Goal: Information Seeking & Learning: Find specific fact

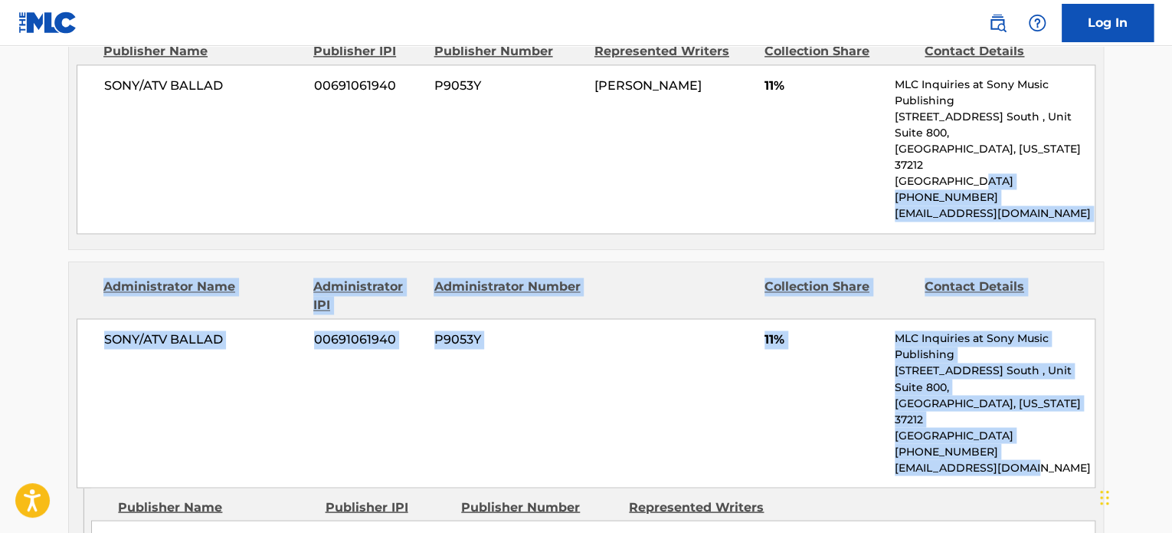
drag, startPoint x: 1169, startPoint y: 373, endPoint x: 1171, endPoint y: 129, distance: 243.7
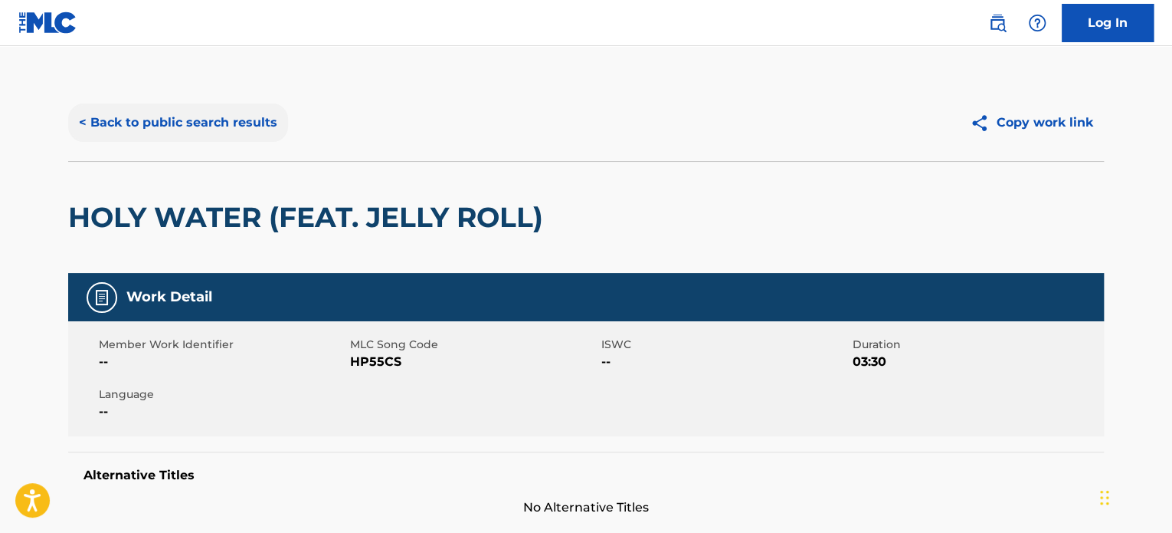
click at [211, 122] on button "< Back to public search results" at bounding box center [178, 122] width 220 height 38
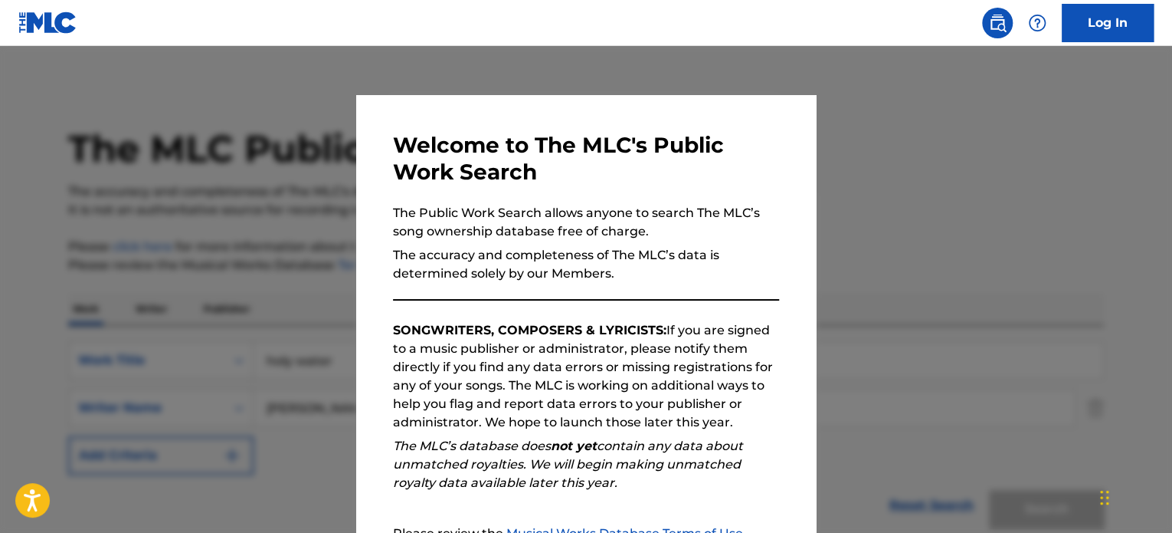
scroll to position [153, 0]
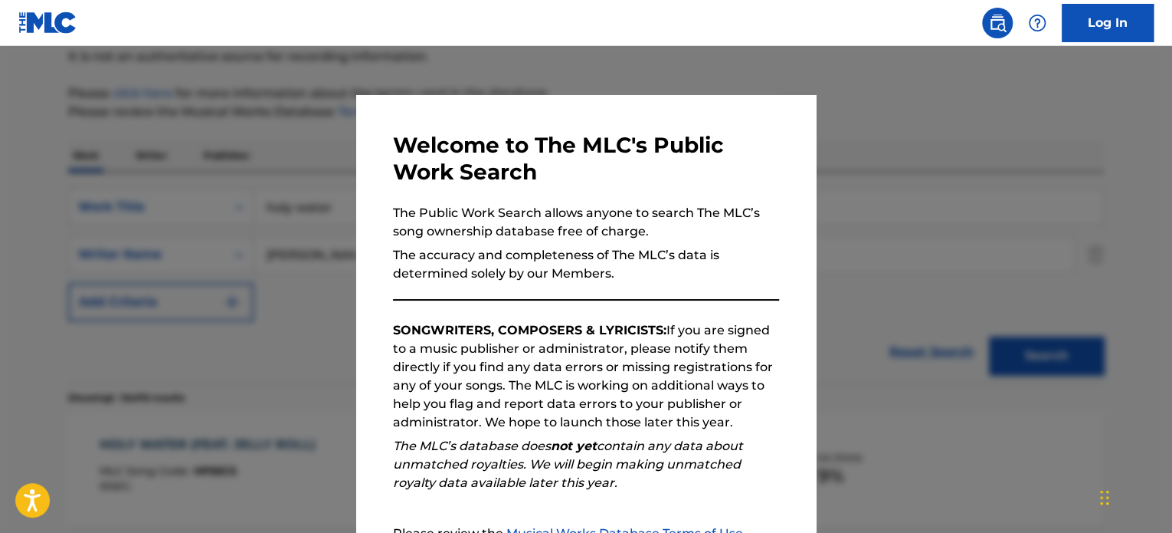
click at [195, 155] on div at bounding box center [586, 312] width 1172 height 533
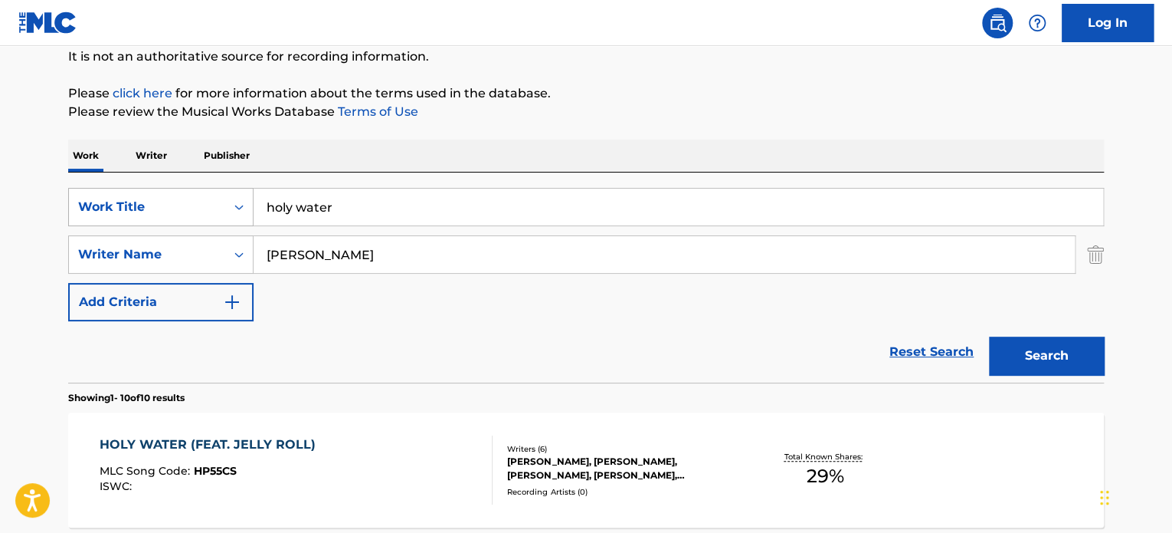
drag, startPoint x: 279, startPoint y: 205, endPoint x: 124, endPoint y: 205, distance: 154.8
click at [124, 205] on div "SearchWithCriteria651a517a-ce28-4cdf-a125-3fbb2c2c7b1d Work Title holy water" at bounding box center [586, 207] width 1036 height 38
type input "mirror to the sky"
click at [989, 336] on button "Search" at bounding box center [1046, 355] width 115 height 38
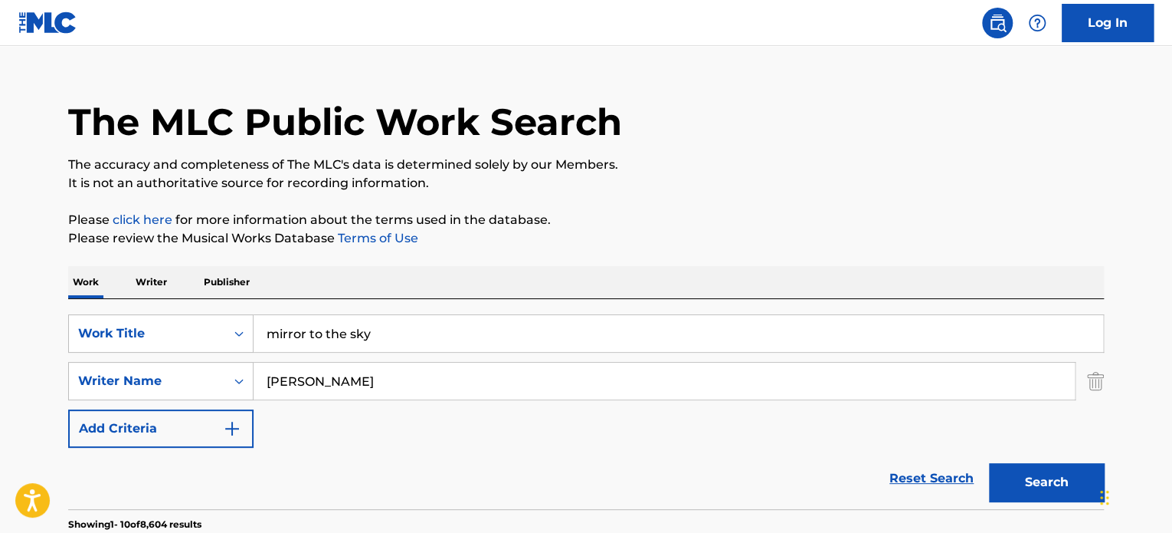
scroll to position [0, 0]
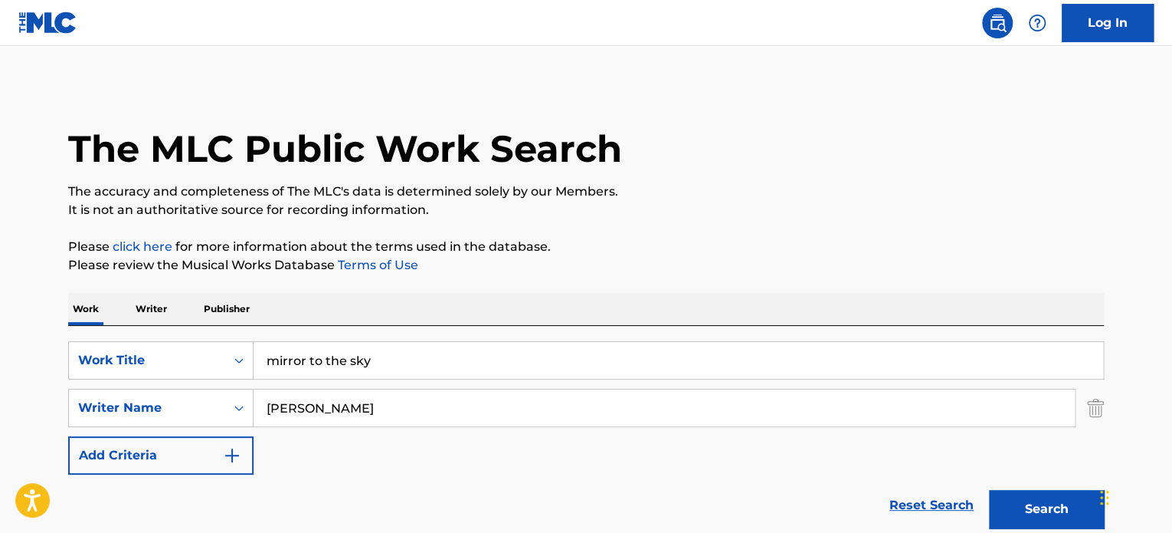
drag, startPoint x: 317, startPoint y: 418, endPoint x: 129, endPoint y: 385, distance: 190.6
click at [131, 385] on div "SearchWithCriteria651a517a-ce28-4cdf-a125-3fbb2c2c7b1d Work Title mirror to the…" at bounding box center [586, 407] width 1036 height 133
paste input "[PERSON_NAME]"
type input "[PERSON_NAME]"
click at [995, 498] on button "Search" at bounding box center [1046, 509] width 115 height 38
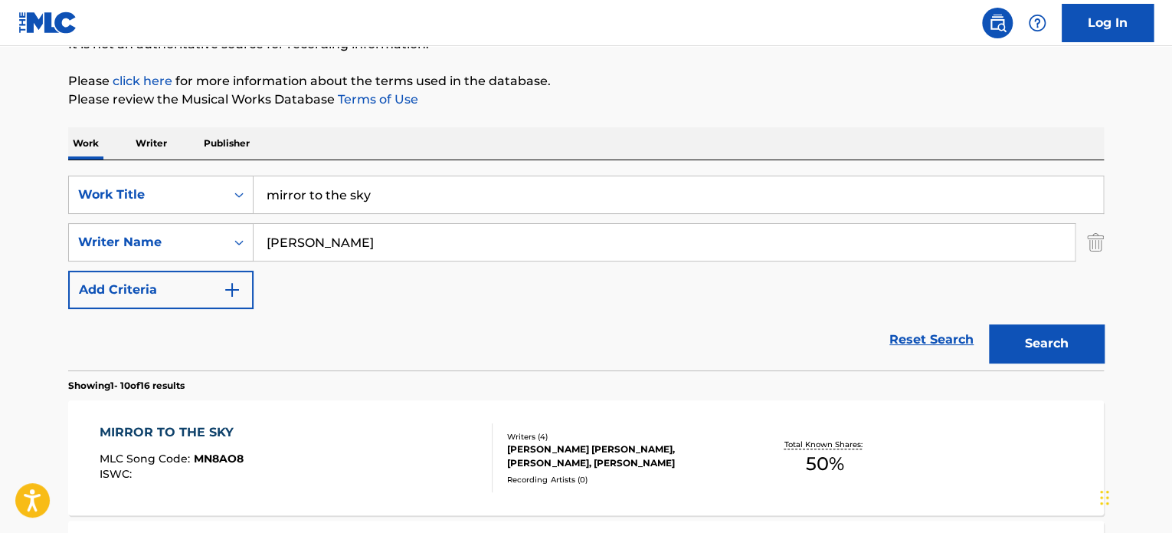
scroll to position [170, 0]
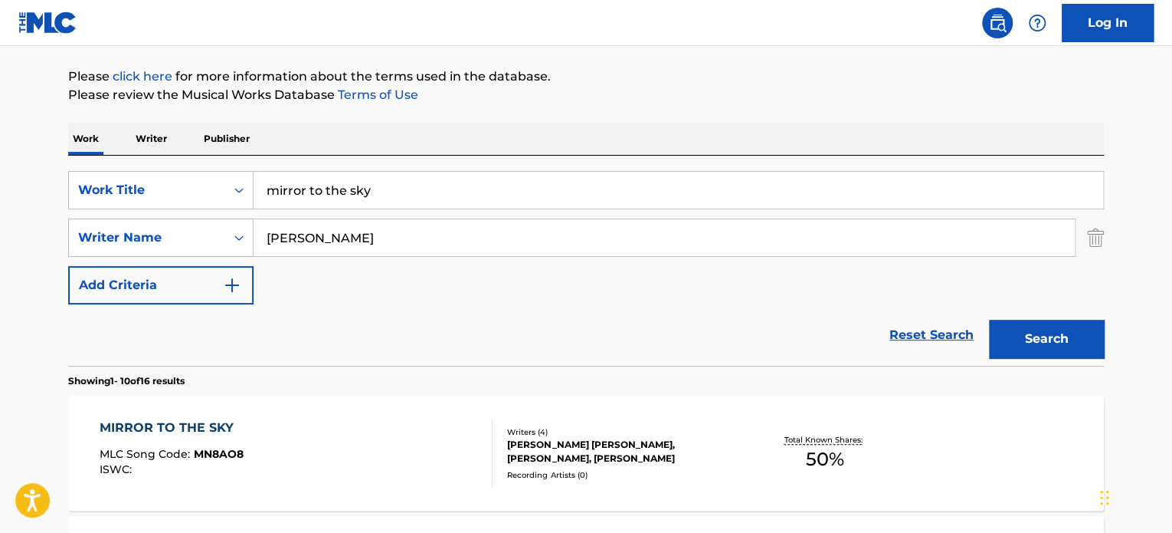
click at [162, 423] on div "MIRROR TO THE SKY" at bounding box center [172, 427] width 144 height 18
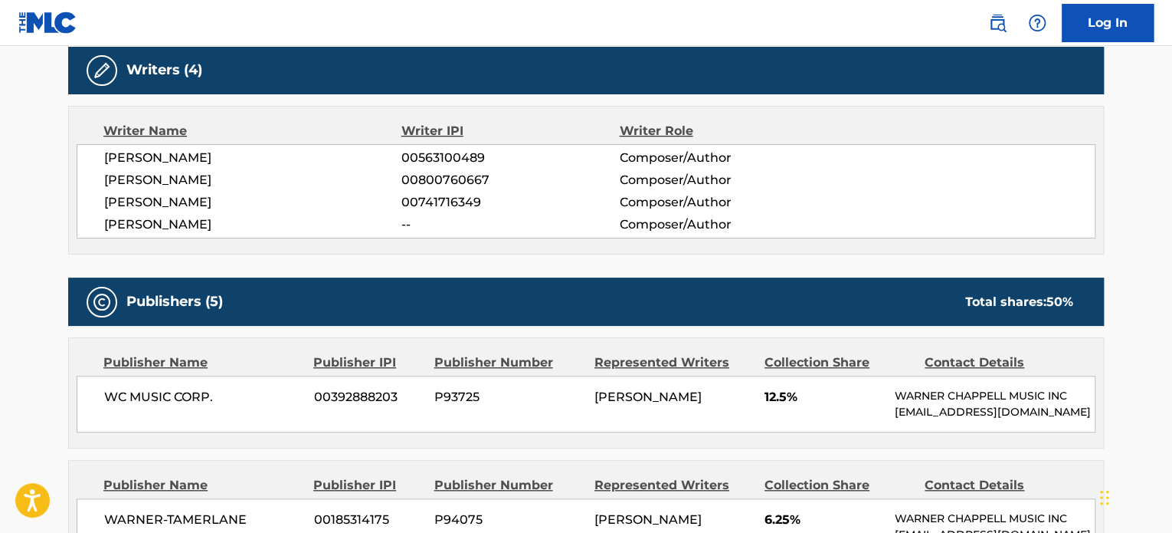
scroll to position [253, 0]
